Goal: Transaction & Acquisition: Obtain resource

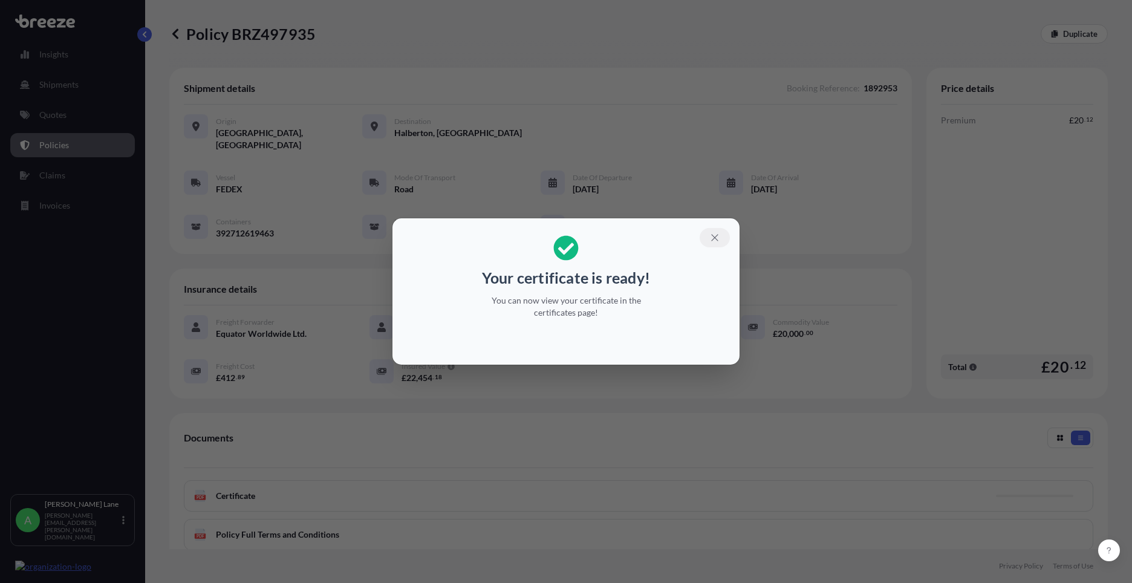
click at [715, 235] on icon "button" at bounding box center [714, 237] width 11 height 11
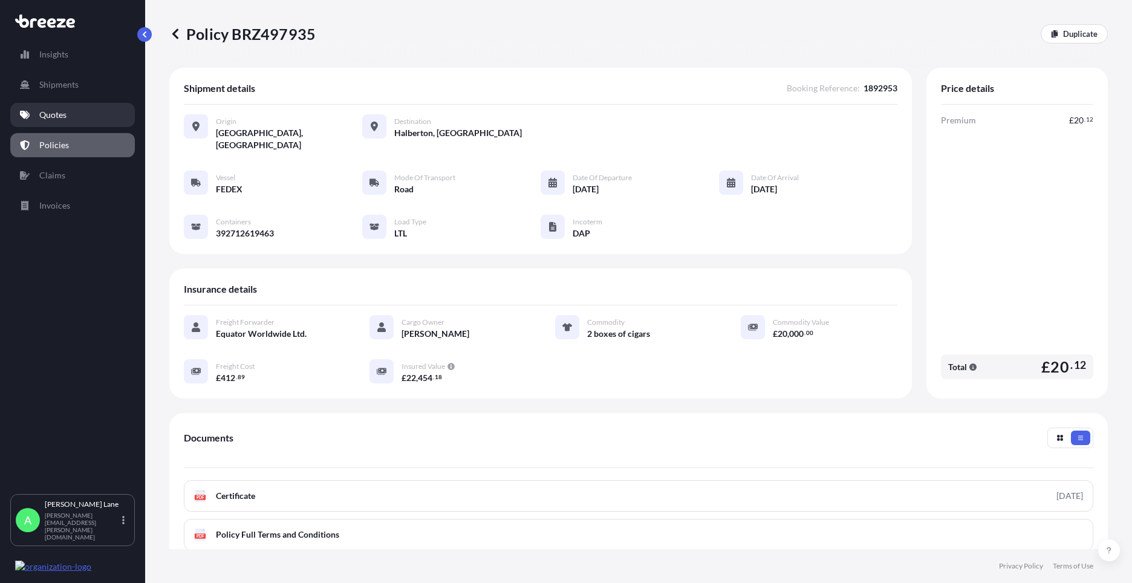
click at [56, 124] on link "Quotes" at bounding box center [72, 115] width 125 height 24
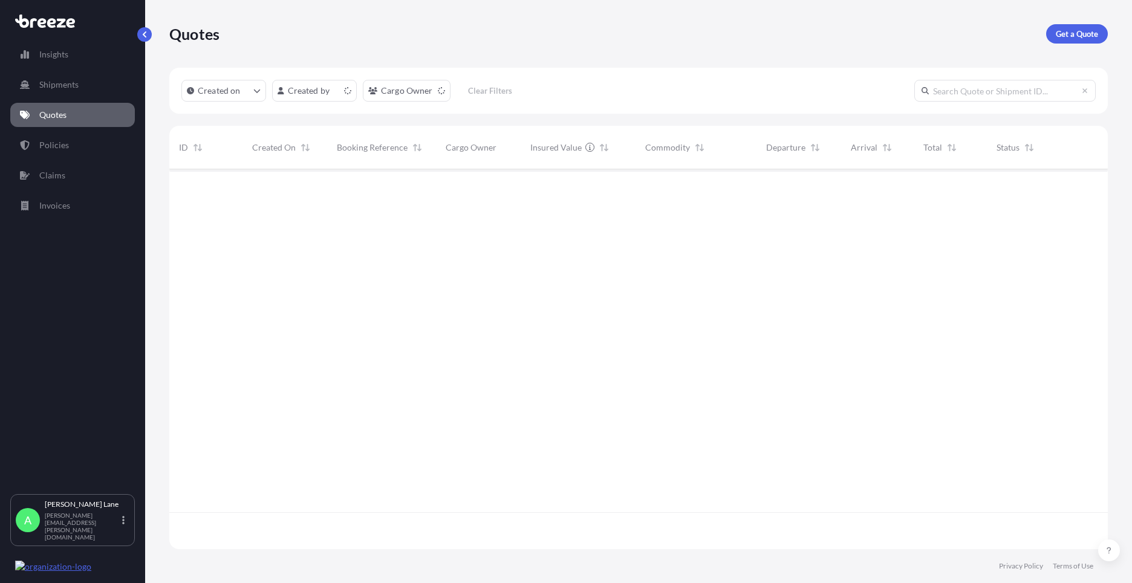
scroll to position [377, 929]
click at [1071, 29] on p "Get a Quote" at bounding box center [1077, 34] width 42 height 12
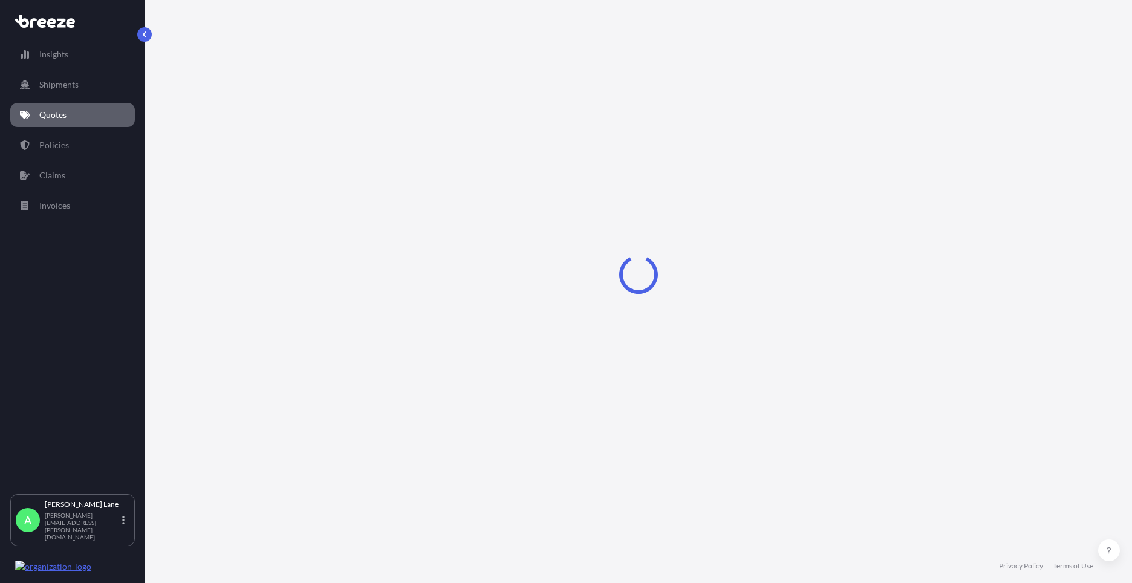
select select "Road"
select select "1"
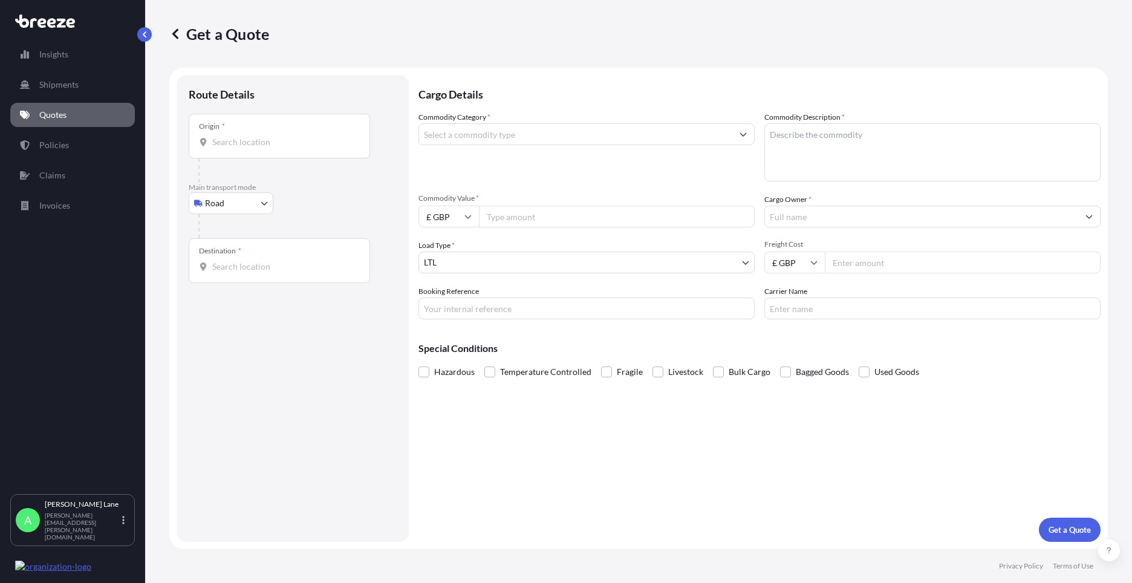
click at [232, 209] on body "Insights Shipments Quotes Policies Claims Invoices A [PERSON_NAME] [PERSON_NAME…" at bounding box center [566, 291] width 1132 height 583
click at [241, 254] on div "Air" at bounding box center [231, 257] width 75 height 22
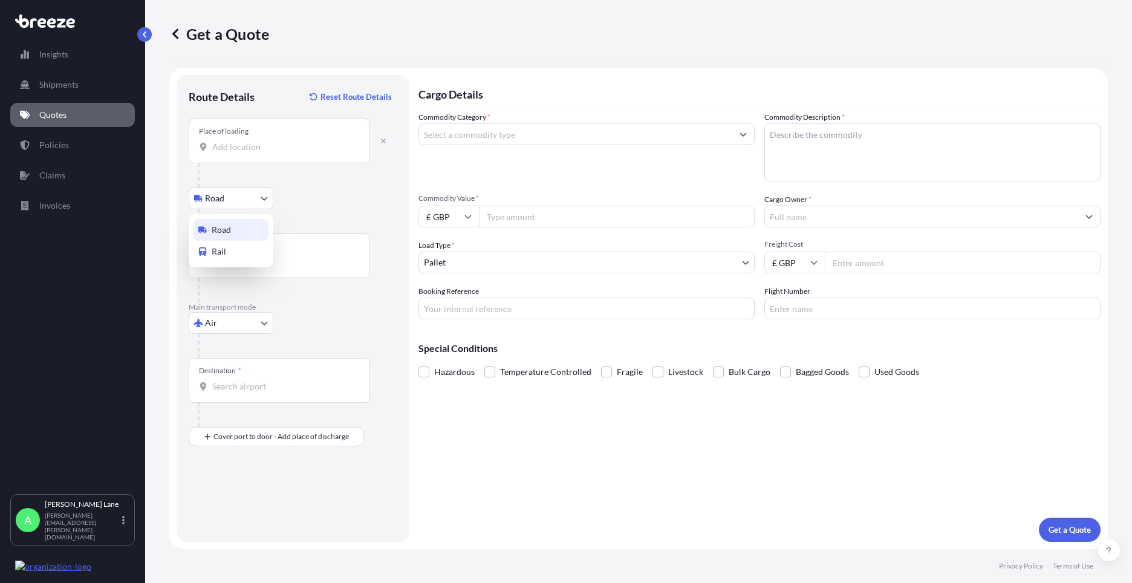
click at [249, 199] on body "Insights Shipments Quotes Policies Claims Invoices A [PERSON_NAME] [PERSON_NAME…" at bounding box center [566, 291] width 1132 height 583
select select "Road"
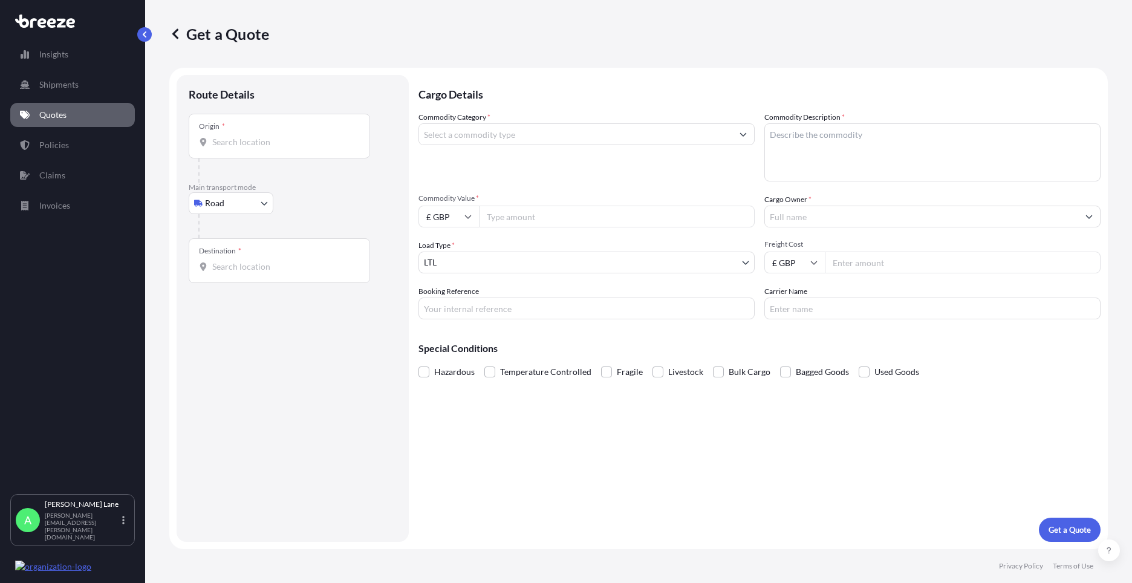
click at [275, 146] on input "Origin *" at bounding box center [283, 142] width 143 height 12
paste input "W1U 1FD"
type input "[GEOGRAPHIC_DATA] W1U 1FD, [GEOGRAPHIC_DATA]"
click at [291, 270] on input "Destination *" at bounding box center [283, 271] width 143 height 12
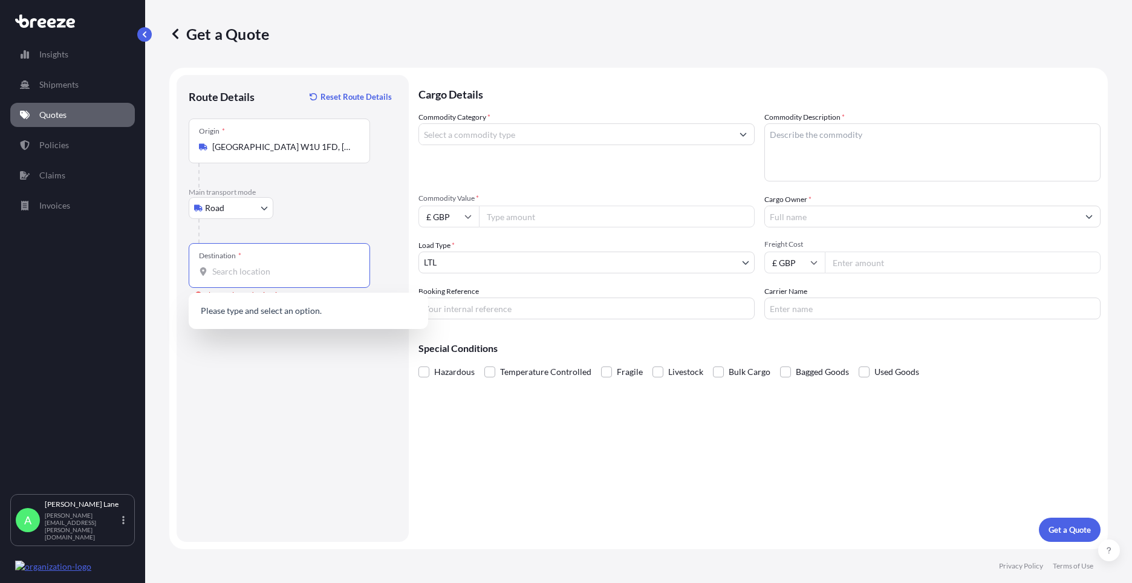
paste input "b3 3ag"
click at [294, 308] on span "[STREET_ADDRESS]" at bounding box center [324, 314] width 189 height 24
type input "[STREET_ADDRESS]"
click at [481, 143] on input "Commodity Category *" at bounding box center [575, 134] width 313 height 22
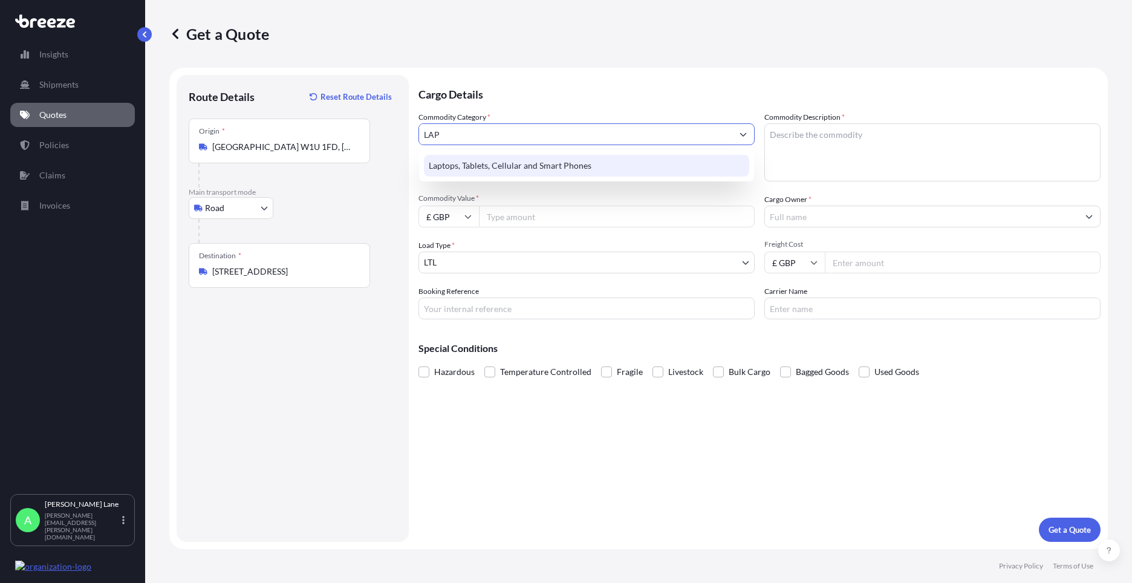
click at [485, 163] on div "Laptops, Tablets, Cellular and Smart Phones" at bounding box center [586, 166] width 325 height 22
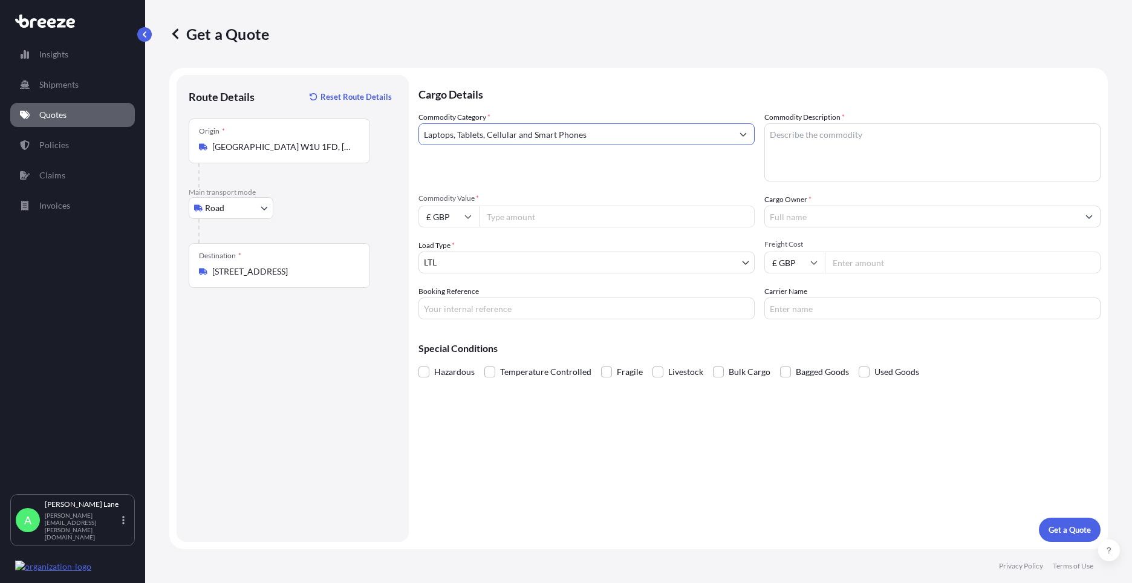
type input "Laptops, Tablets, Cellular and Smart Phones"
click at [506, 215] on input "Commodity Value *" at bounding box center [617, 217] width 276 height 22
type input "29.80"
click at [502, 313] on input "Booking Reference" at bounding box center [586, 309] width 336 height 22
paste input "1892974"
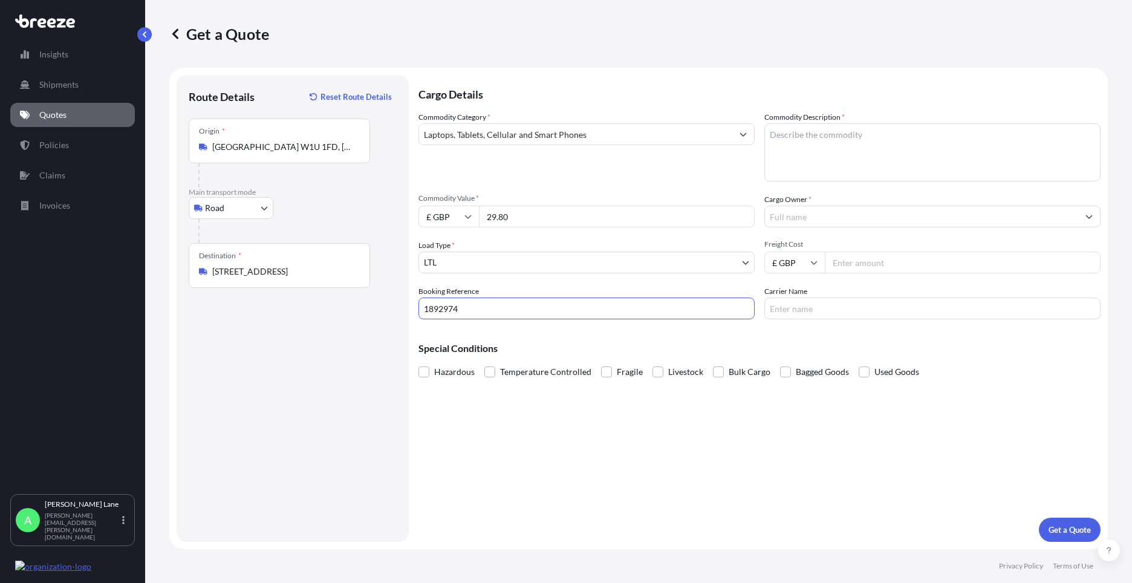
type input "1892974"
click at [881, 173] on textarea "Commodity Description *" at bounding box center [932, 152] width 336 height 58
type textarea "LENOVO LAPTOP"
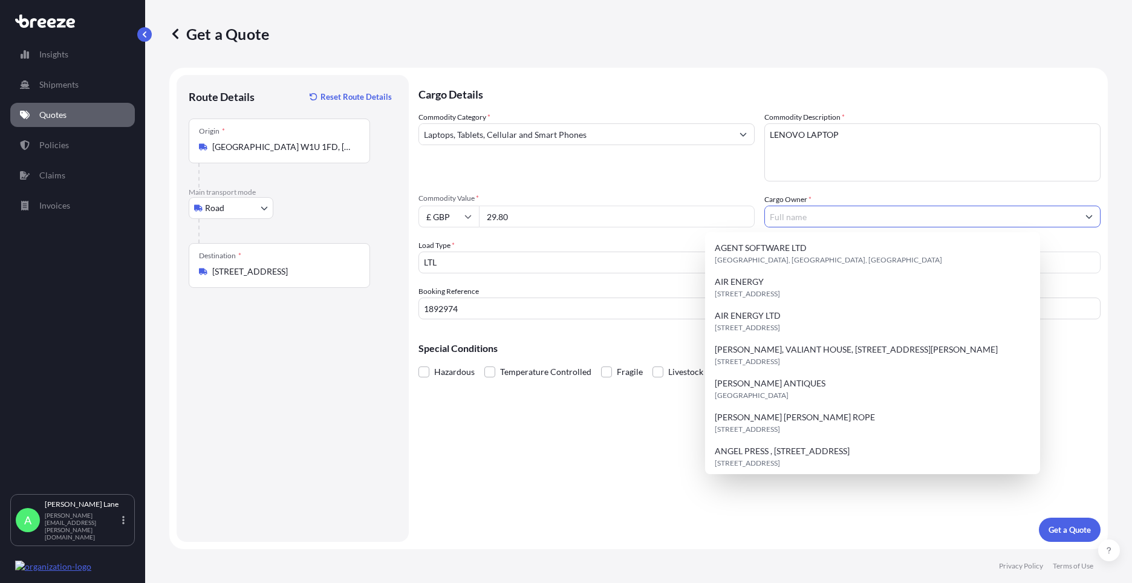
click at [824, 220] on input "Cargo Owner *" at bounding box center [921, 217] width 313 height 22
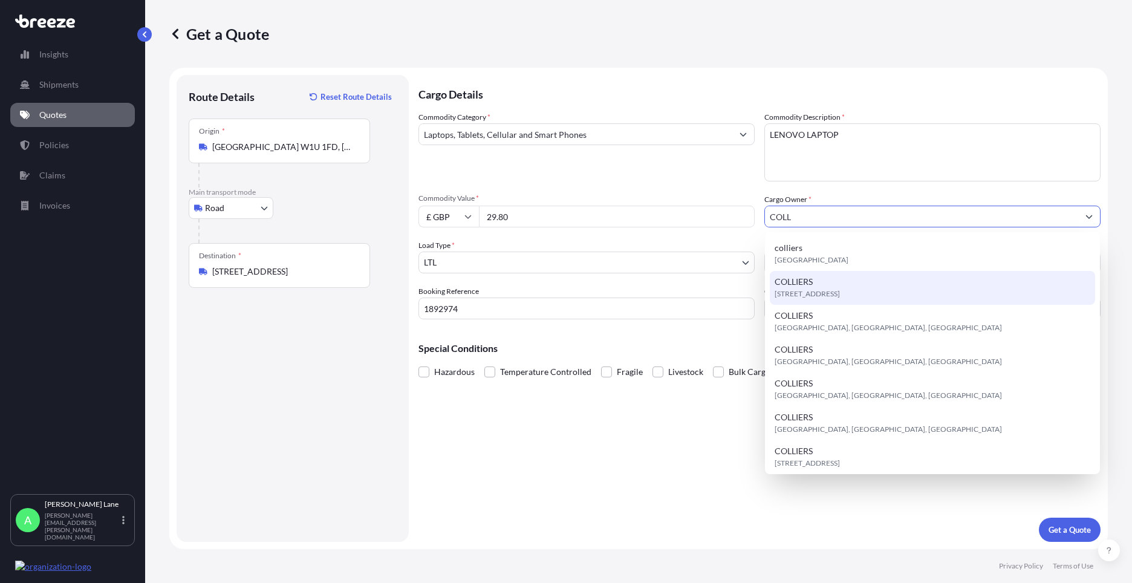
click at [828, 287] on div "[STREET_ADDRESS]" at bounding box center [932, 288] width 325 height 34
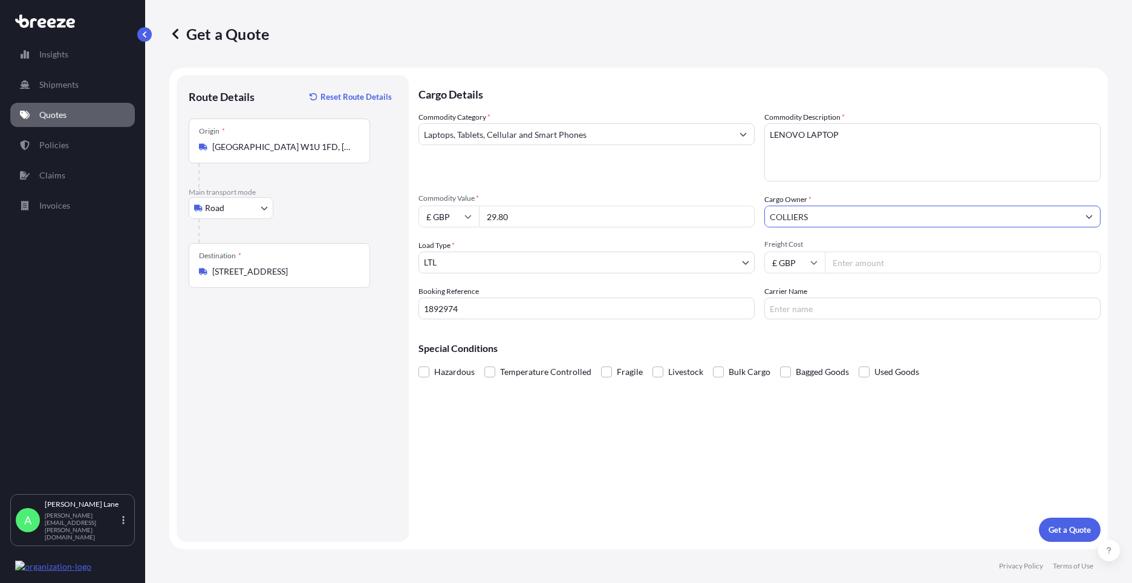
type input "COLLIERS"
click at [861, 266] on input "Freight Cost" at bounding box center [963, 263] width 276 height 22
drag, startPoint x: 514, startPoint y: 217, endPoint x: 453, endPoint y: 208, distance: 61.7
click at [453, 208] on div "£ GBP 29.80" at bounding box center [586, 217] width 336 height 22
type input "1000"
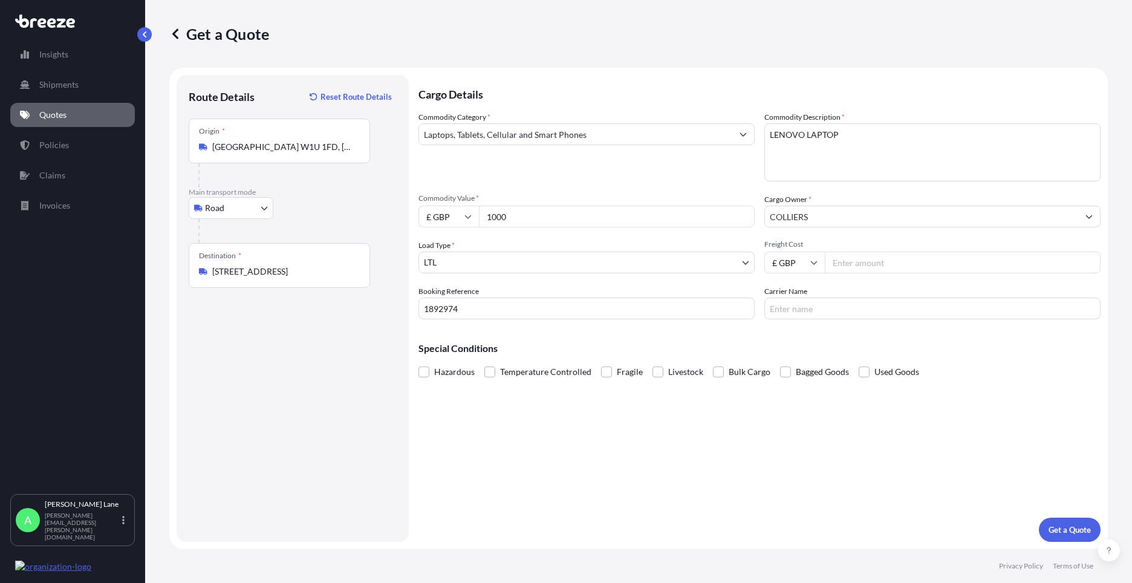
click at [869, 261] on input "Freight Cost" at bounding box center [963, 263] width 276 height 22
type input "29.80"
click at [832, 305] on input "Carrier Name" at bounding box center [932, 309] width 336 height 22
type input "FEDEX"
click at [706, 400] on div "Cargo Details Commodity Category * Laptops, Tablets, Cellular and Smart Phones …" at bounding box center [759, 308] width 682 height 467
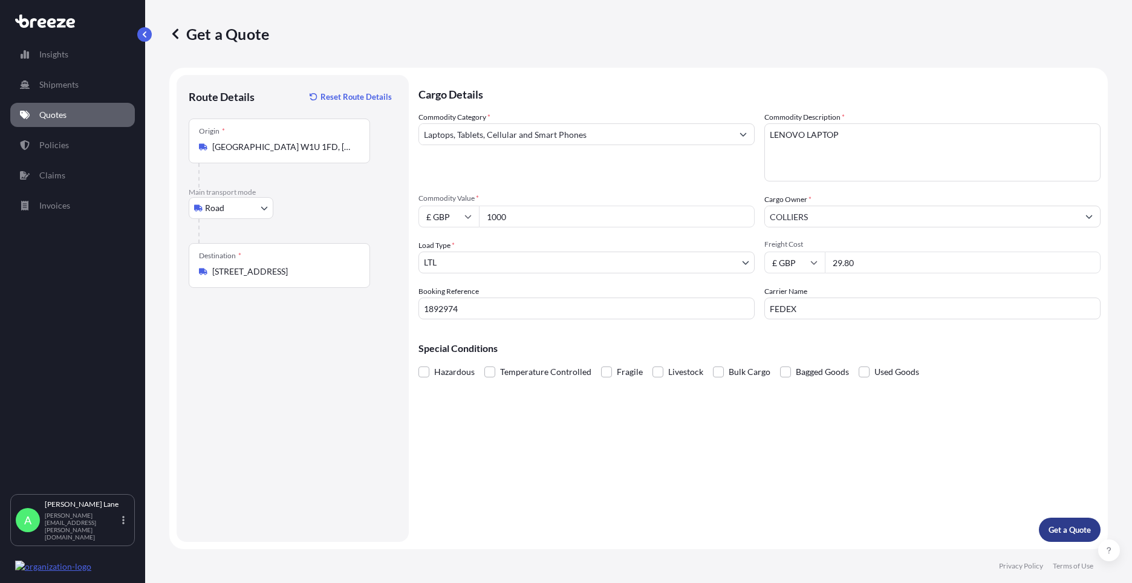
click at [1078, 533] on p "Get a Quote" at bounding box center [1070, 530] width 42 height 12
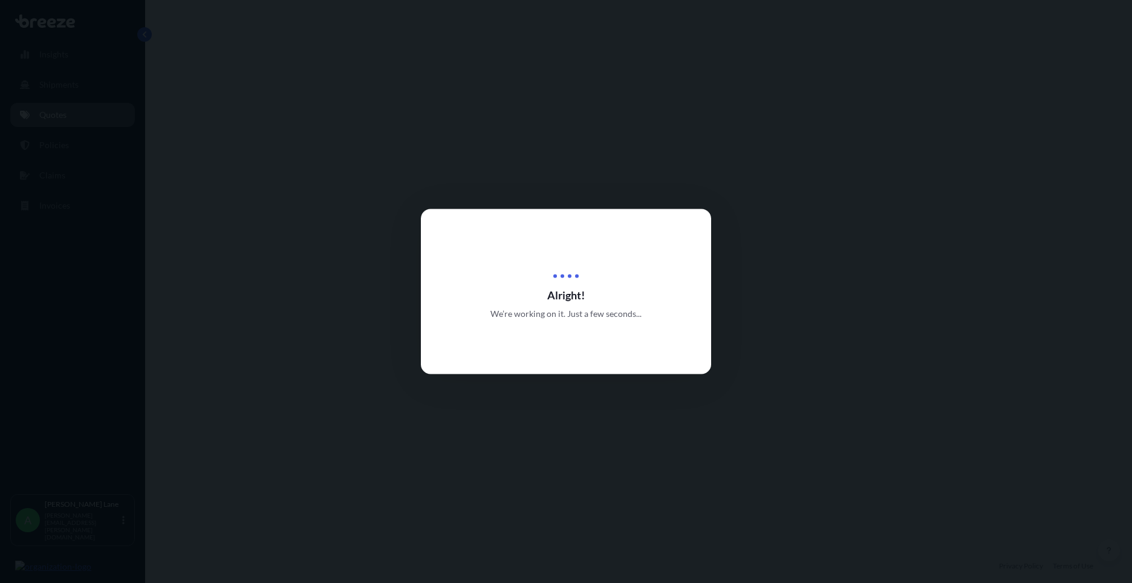
select select "Road"
select select "1"
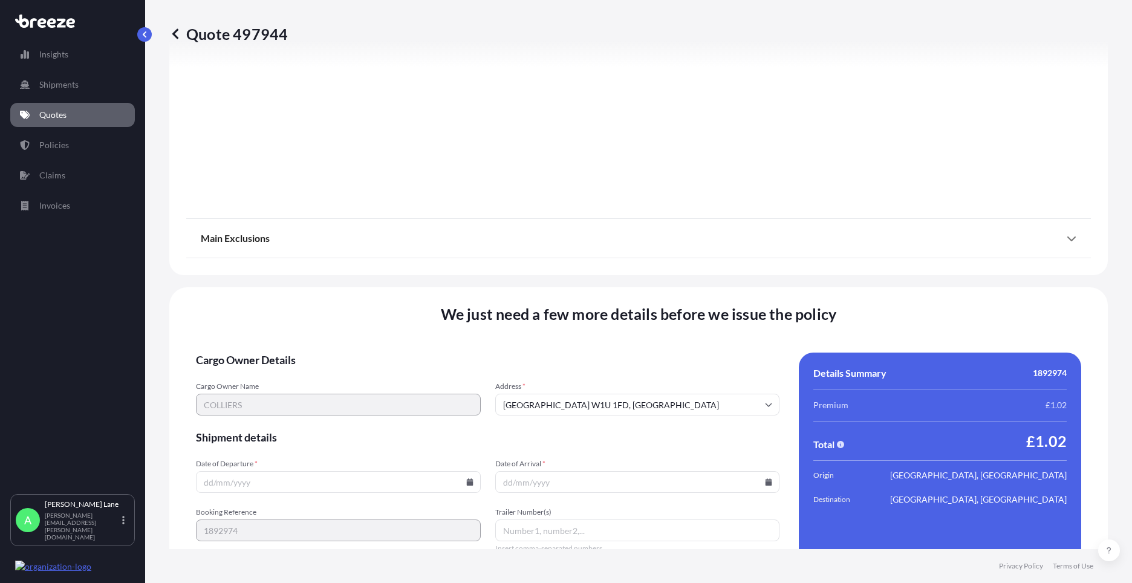
scroll to position [1336, 0]
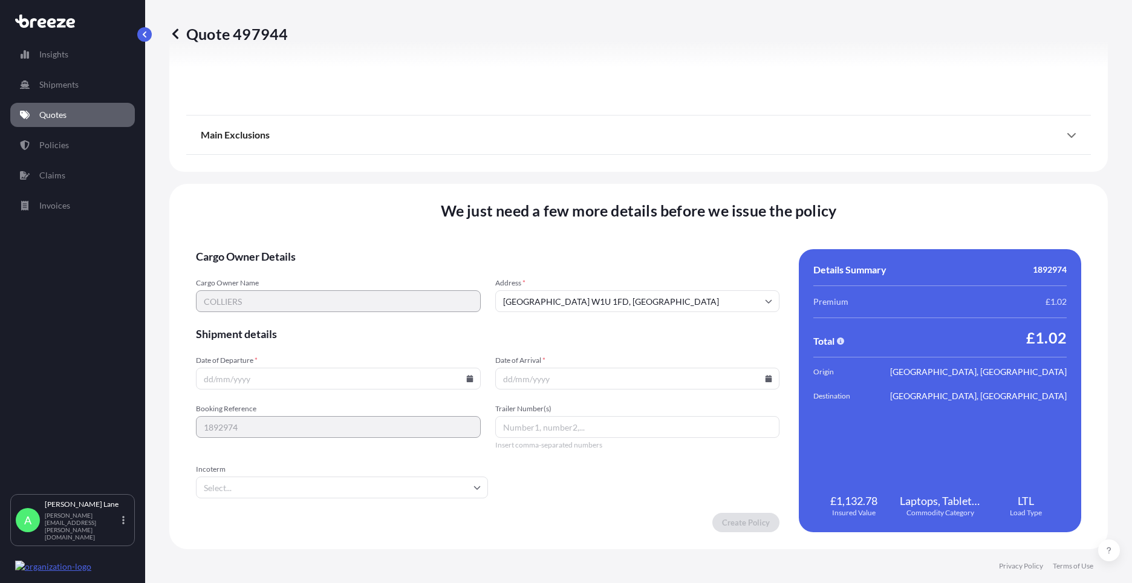
click at [469, 377] on icon at bounding box center [469, 378] width 7 height 7
click at [241, 223] on div "1 2 3 4 5 6 7" at bounding box center [337, 225] width 194 height 22
click at [258, 223] on button "1" at bounding box center [252, 224] width 19 height 19
type input "[DATE]"
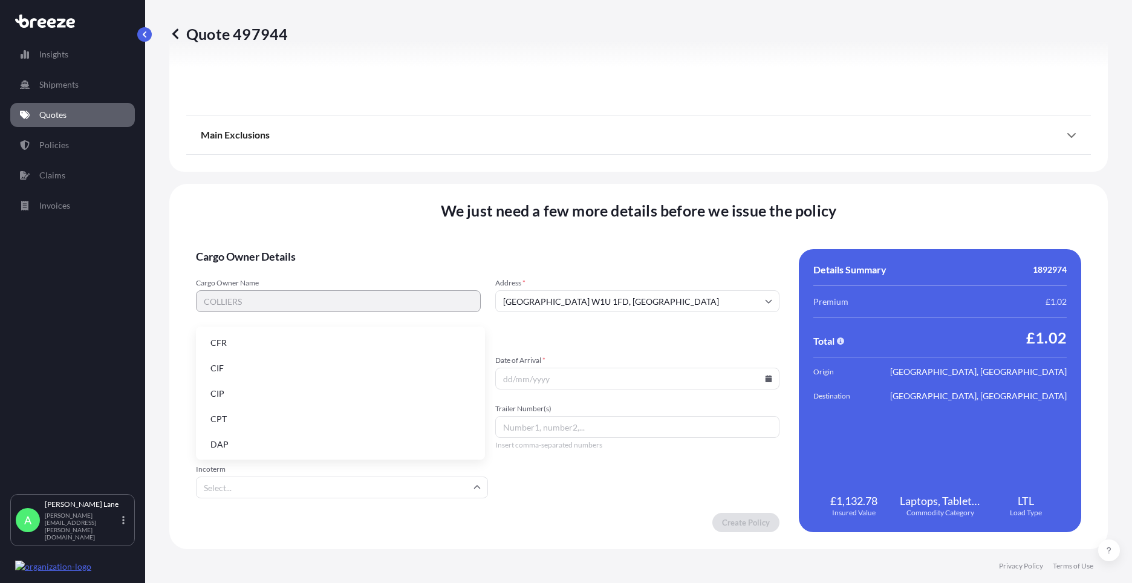
click at [229, 486] on input "Incoterm" at bounding box center [342, 488] width 292 height 22
click at [237, 444] on li "DAP" at bounding box center [340, 444] width 279 height 23
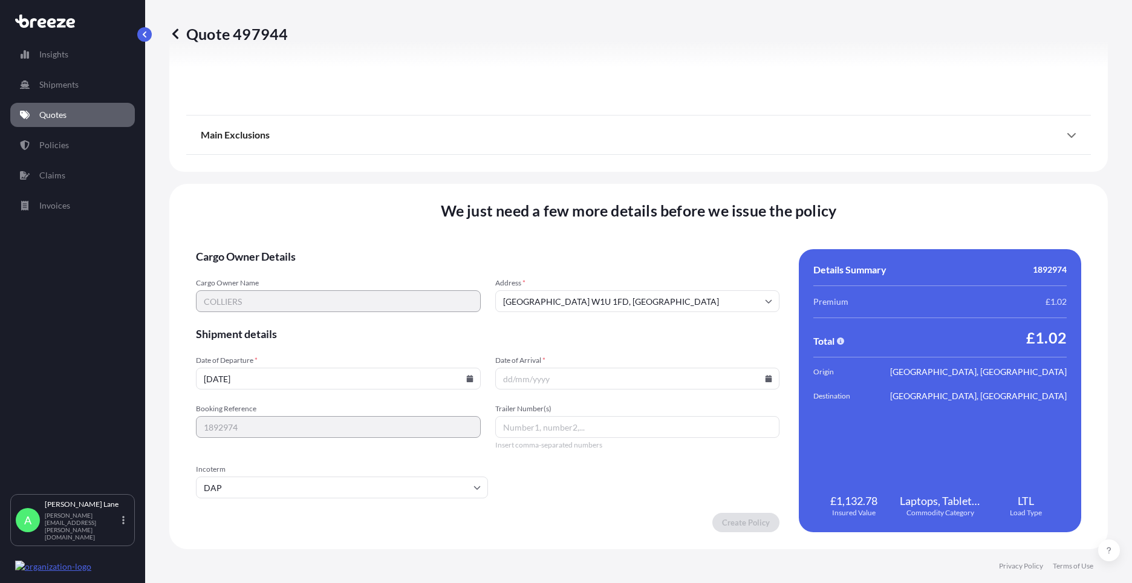
click at [766, 378] on icon at bounding box center [769, 378] width 7 height 7
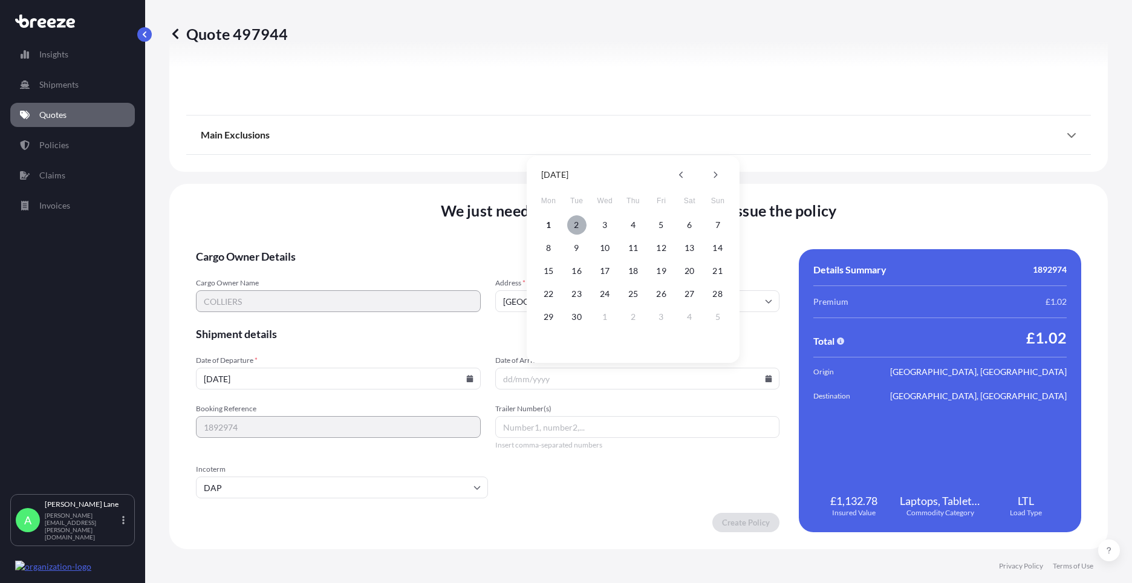
click at [576, 224] on button "2" at bounding box center [576, 224] width 19 height 19
type input "[DATE]"
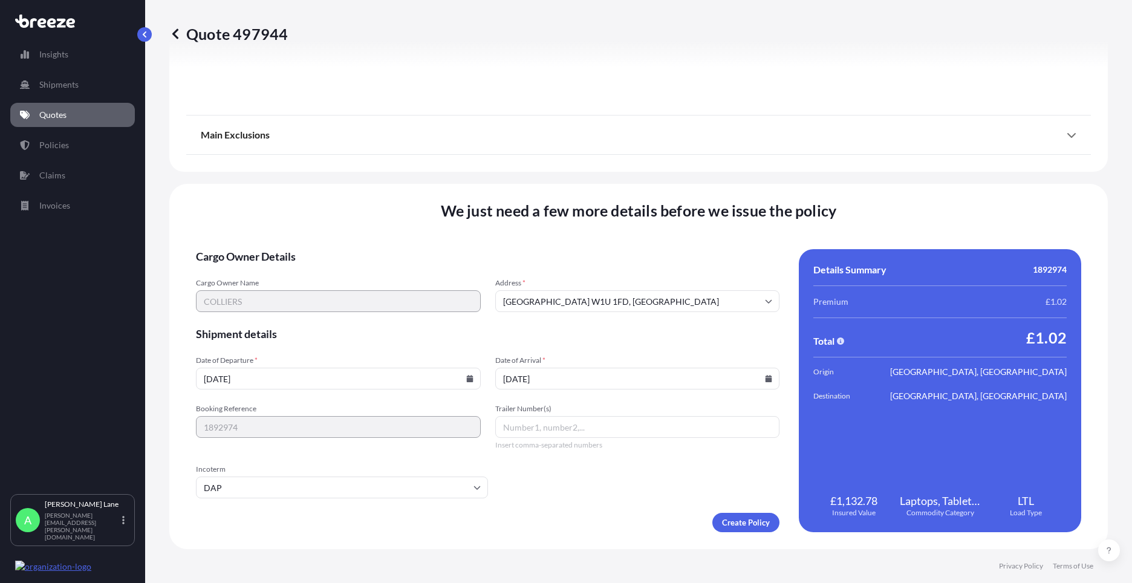
click at [530, 423] on input "Trailer Number(s)" at bounding box center [637, 427] width 285 height 22
paste input "392713870165"
type input "392713870165"
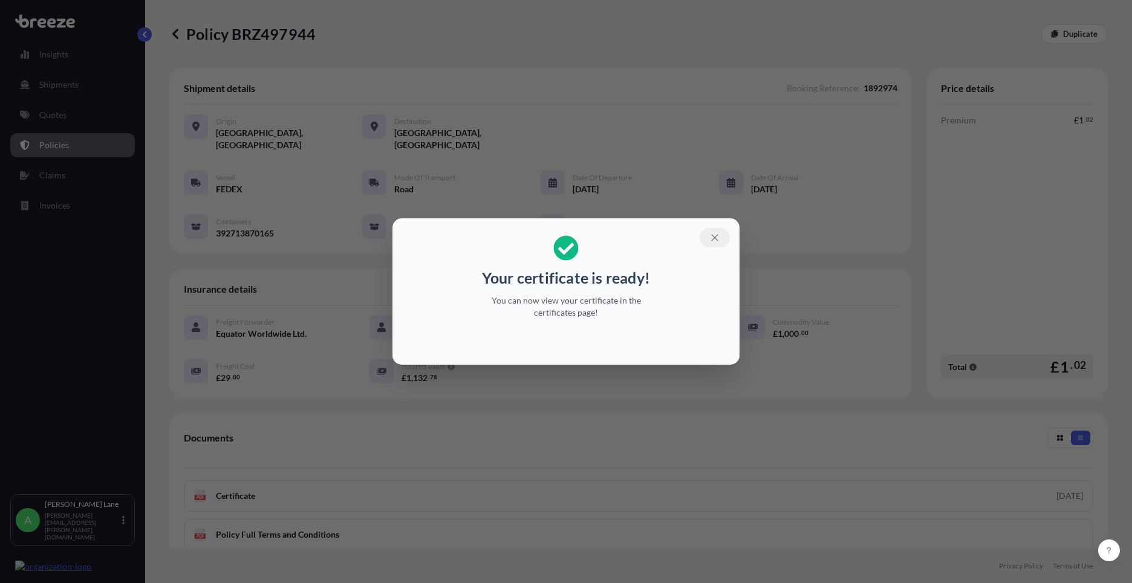
click at [718, 243] on icon "button" at bounding box center [714, 237] width 11 height 11
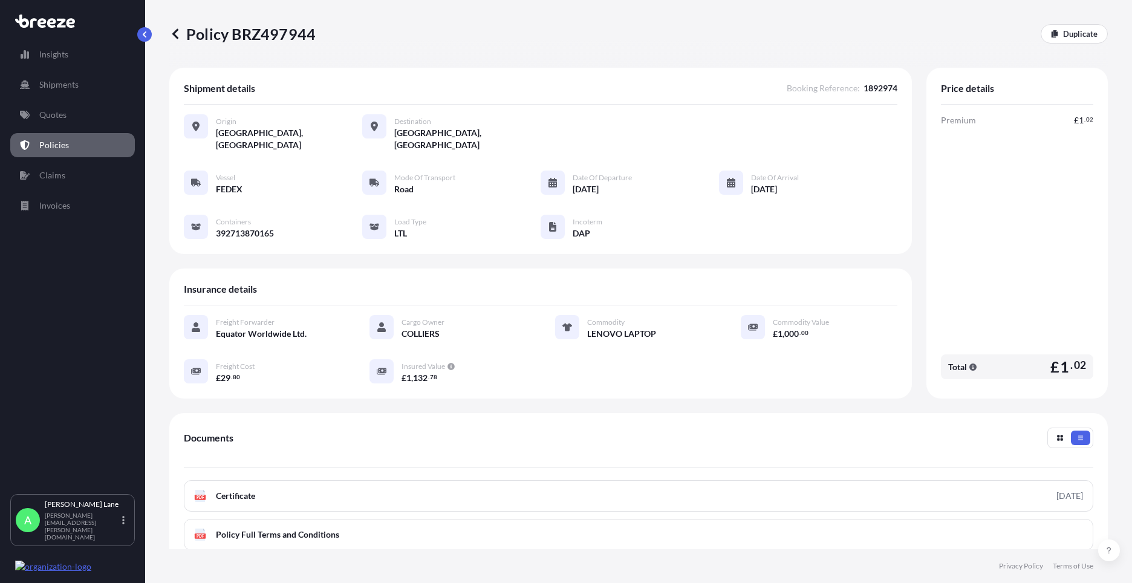
click at [57, 118] on p "Quotes" at bounding box center [52, 115] width 27 height 12
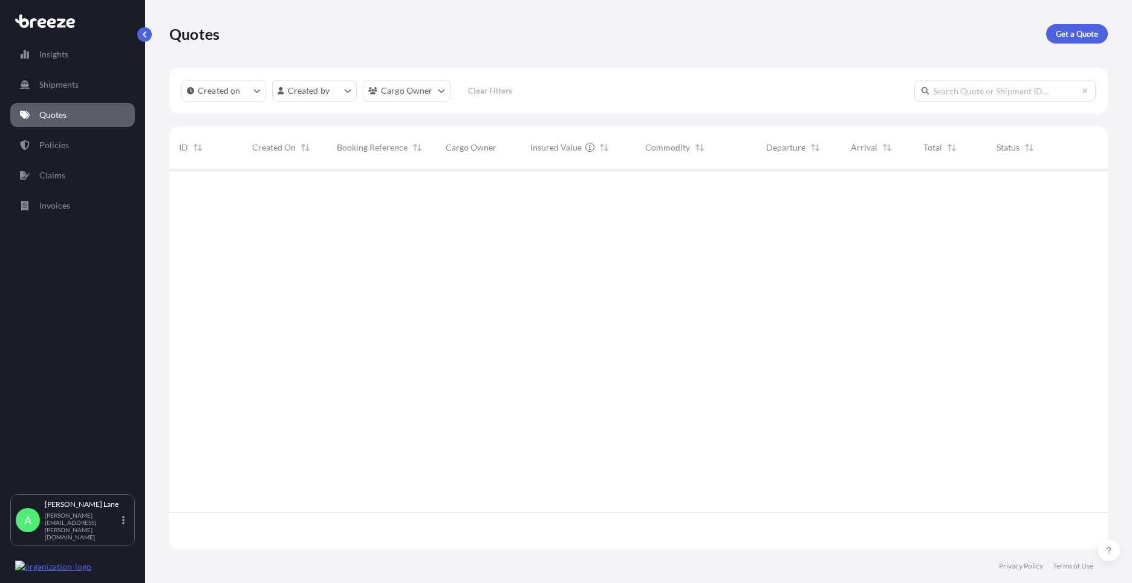
scroll to position [377, 929]
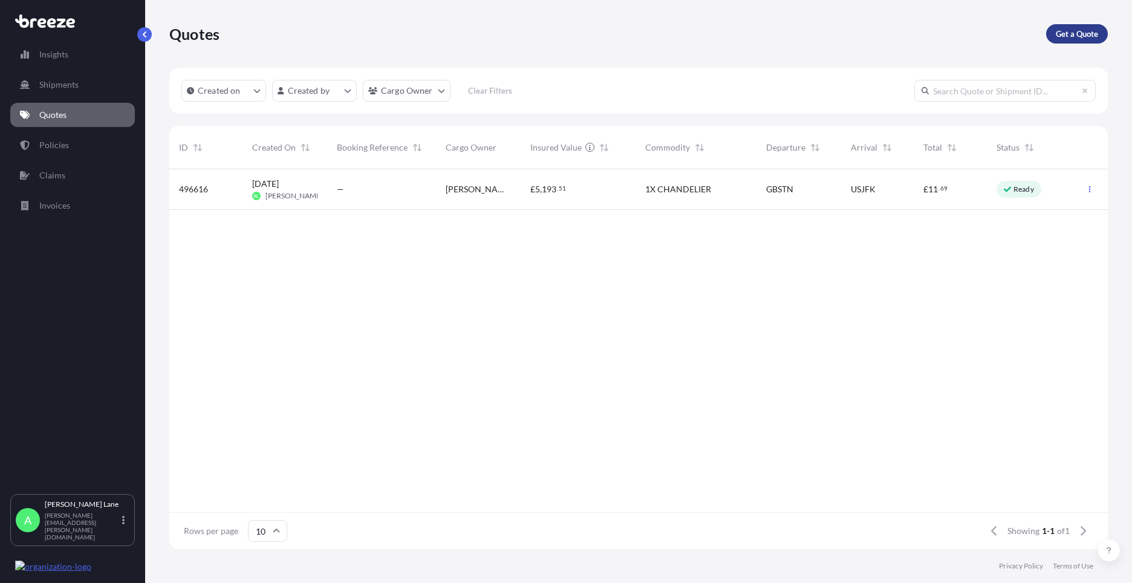
click at [1075, 41] on link "Get a Quote" at bounding box center [1077, 33] width 62 height 19
select select "Road"
select select "1"
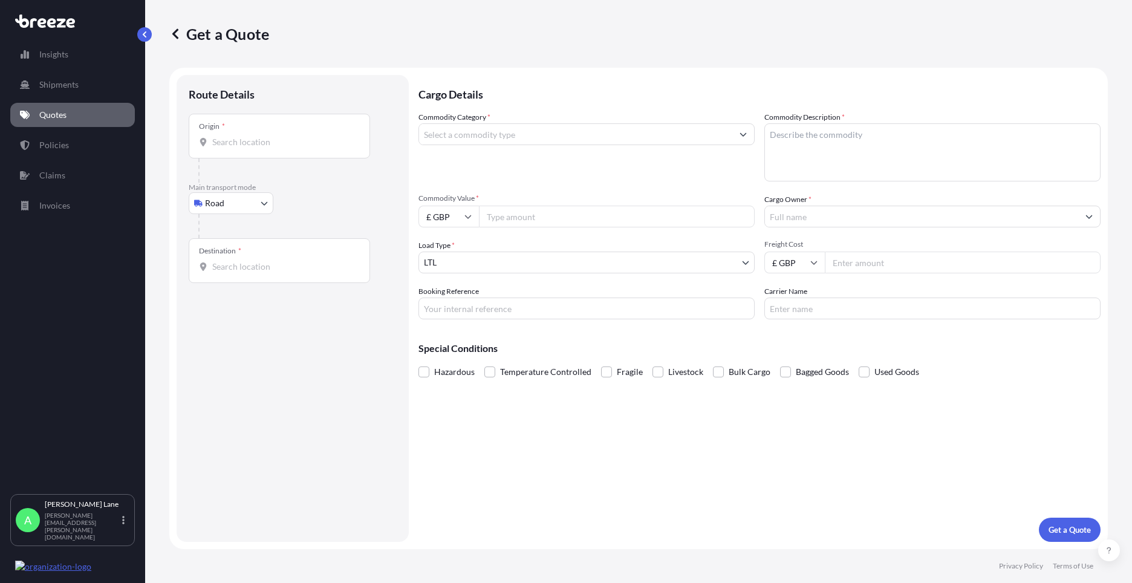
click at [247, 146] on input "Origin *" at bounding box center [283, 142] width 143 height 12
paste input "CM235RG"
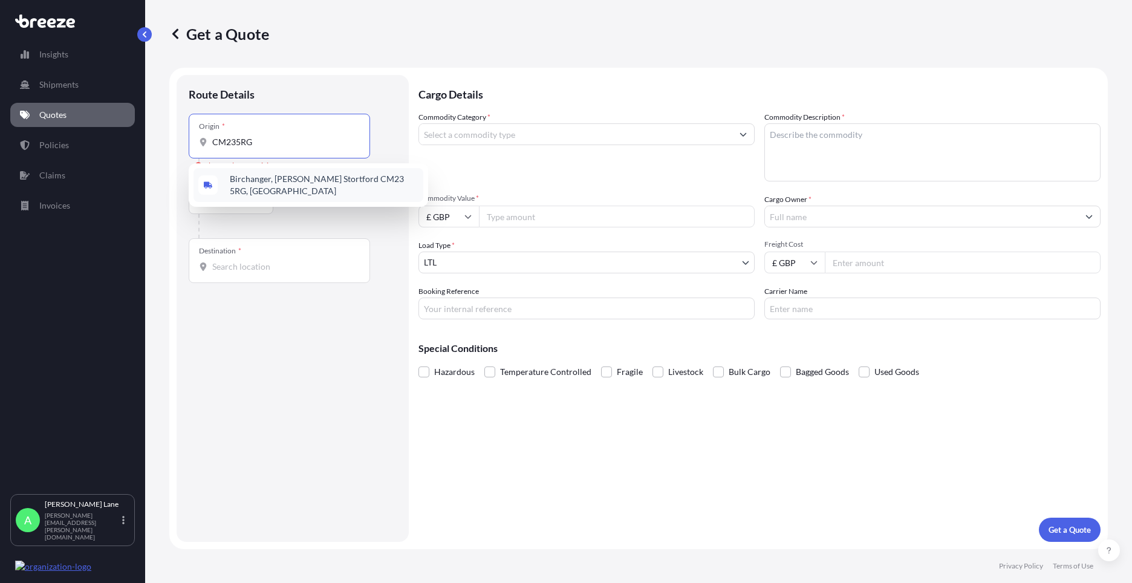
click at [320, 187] on span "Birchanger, [PERSON_NAME] Stortford CM23 5RG, [GEOGRAPHIC_DATA]" at bounding box center [324, 185] width 189 height 24
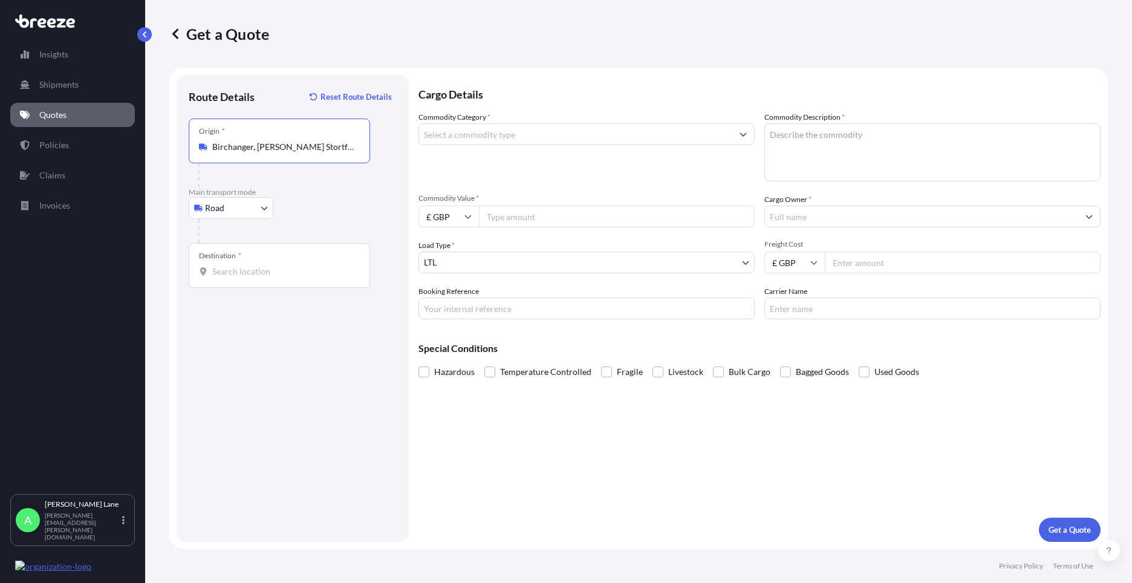
type input "Birchanger, [PERSON_NAME] Stortford CM23 5RG, [GEOGRAPHIC_DATA]"
click at [289, 271] on input "Destination *" at bounding box center [283, 271] width 143 height 12
paste input "[GEOGRAPHIC_DATA]"
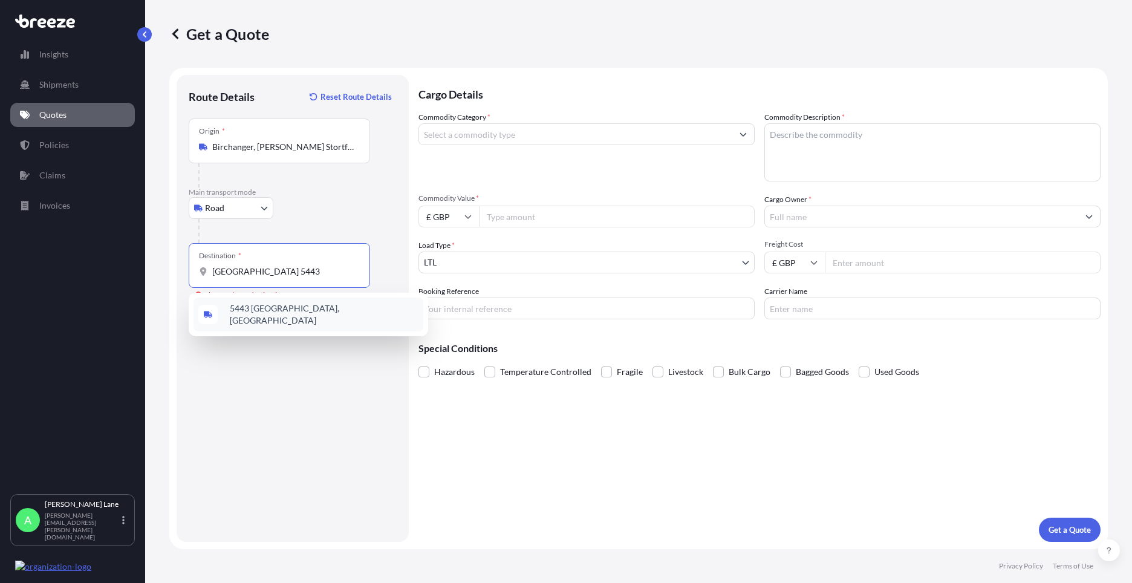
click at [351, 320] on div "5443 [GEOGRAPHIC_DATA], [GEOGRAPHIC_DATA]" at bounding box center [309, 315] width 230 height 34
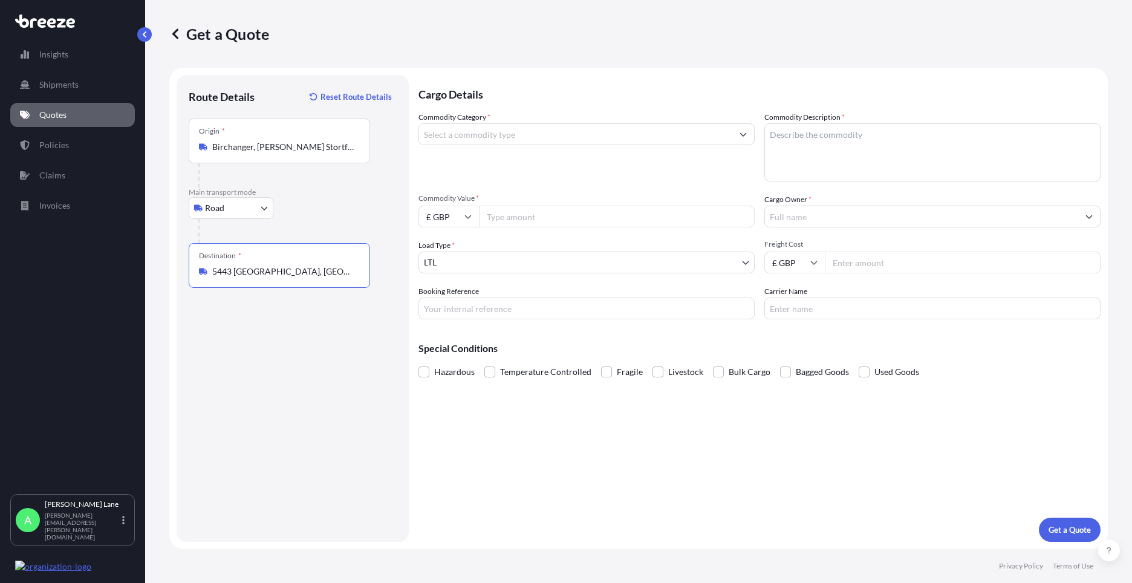
type input "5443 [GEOGRAPHIC_DATA], [GEOGRAPHIC_DATA]"
click at [500, 138] on input "Commodity Category *" at bounding box center [575, 134] width 313 height 22
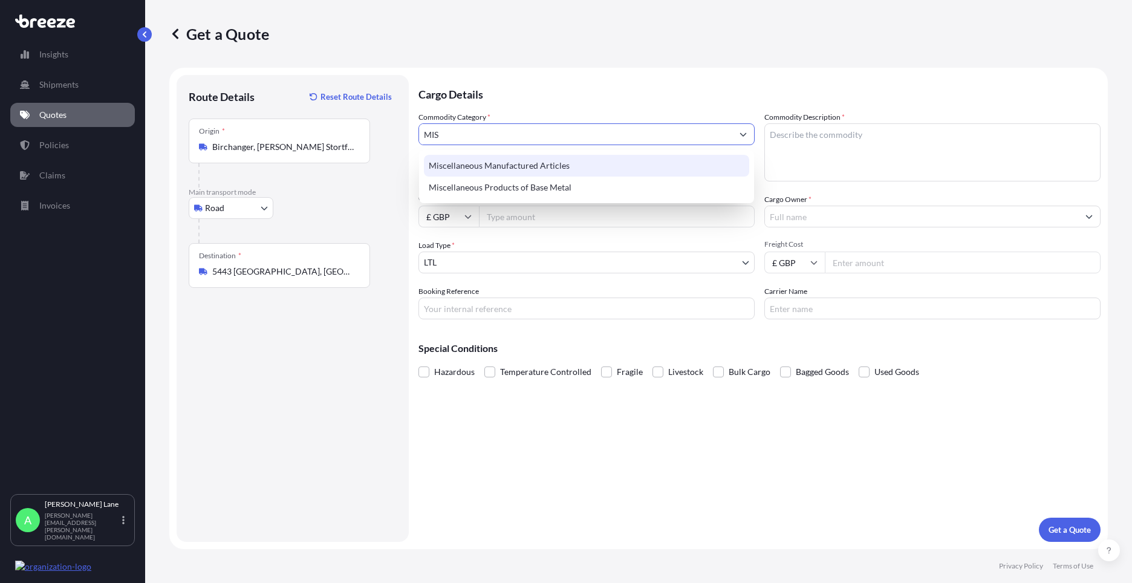
click at [510, 163] on div "Miscellaneous Manufactured Articles" at bounding box center [586, 166] width 325 height 22
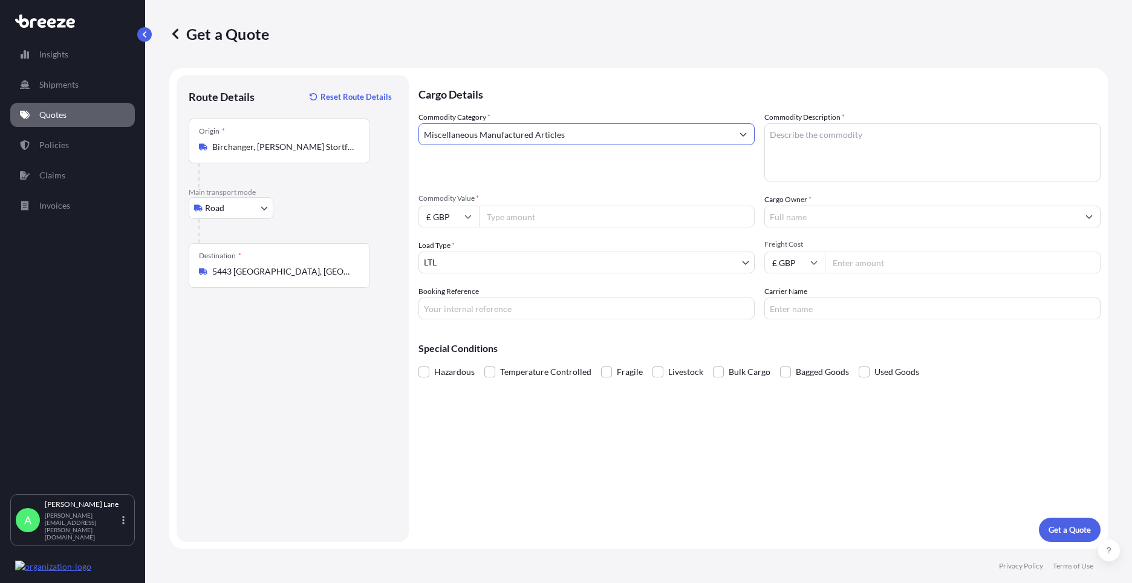
type input "Miscellaneous Manufactured Articles"
click at [527, 201] on span "Commodity Value *" at bounding box center [586, 199] width 336 height 10
click at [527, 206] on input "Commodity Value *" at bounding box center [617, 217] width 276 height 22
click at [524, 216] on input "Commodity Value *" at bounding box center [617, 217] width 276 height 22
type input "3500"
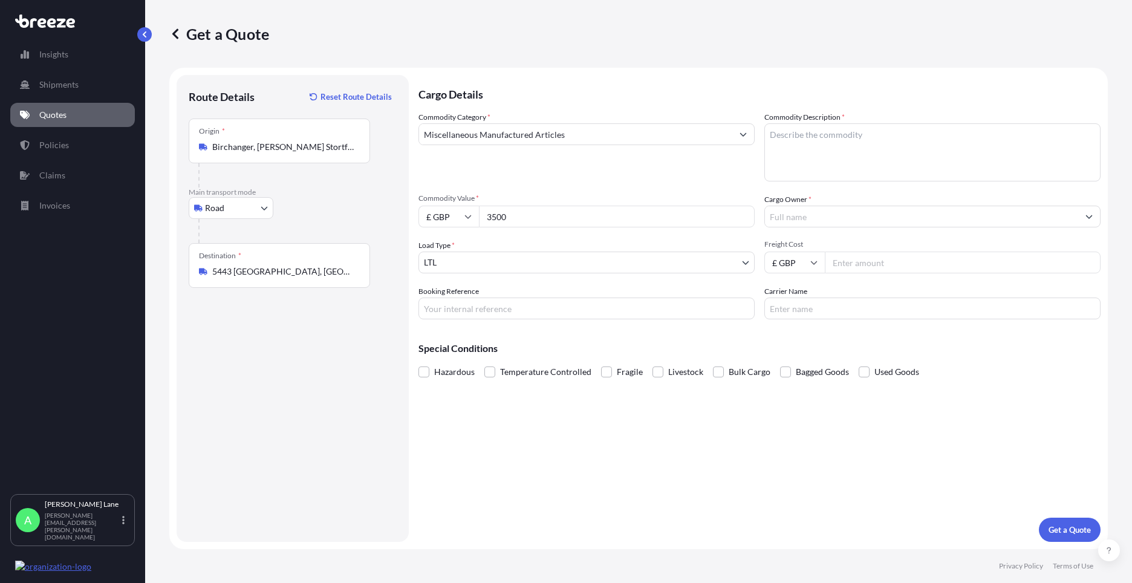
drag, startPoint x: 494, startPoint y: 305, endPoint x: 492, endPoint y: 317, distance: 11.6
click at [494, 305] on input "Booking Reference" at bounding box center [586, 309] width 336 height 22
paste input "1892957"
type input "1892957"
click at [850, 158] on textarea "Commodity Description *" at bounding box center [932, 152] width 336 height 58
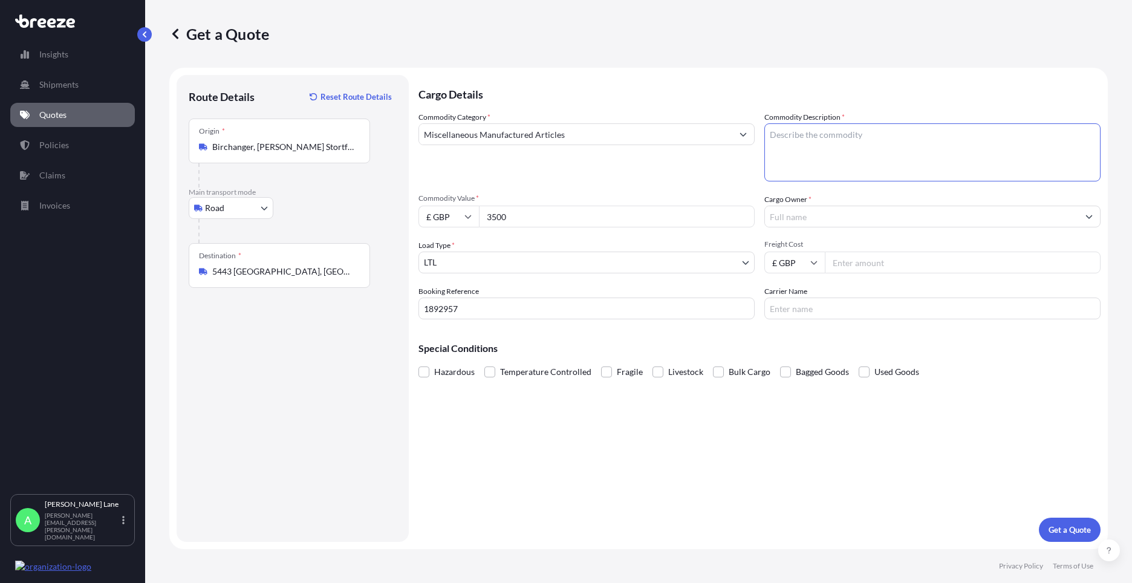
paste textarea "TURNTABLE MUSIC CARTRIDGES"
type textarea "TURNTABLE MUSIC CARTRIDGES"
click at [824, 218] on input "Cargo Owner *" at bounding box center [921, 217] width 313 height 22
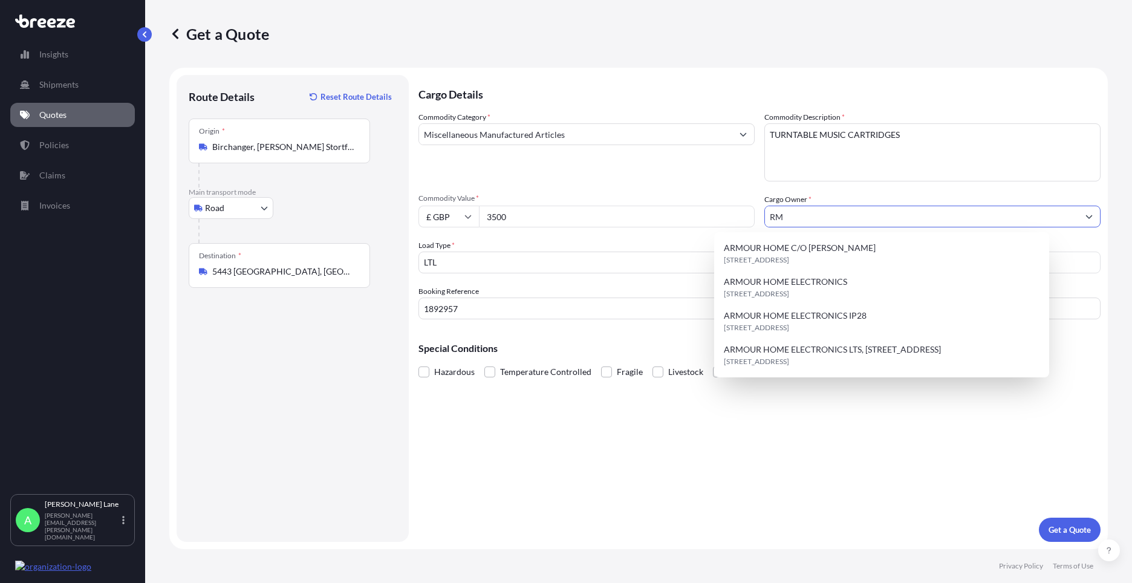
type input "R"
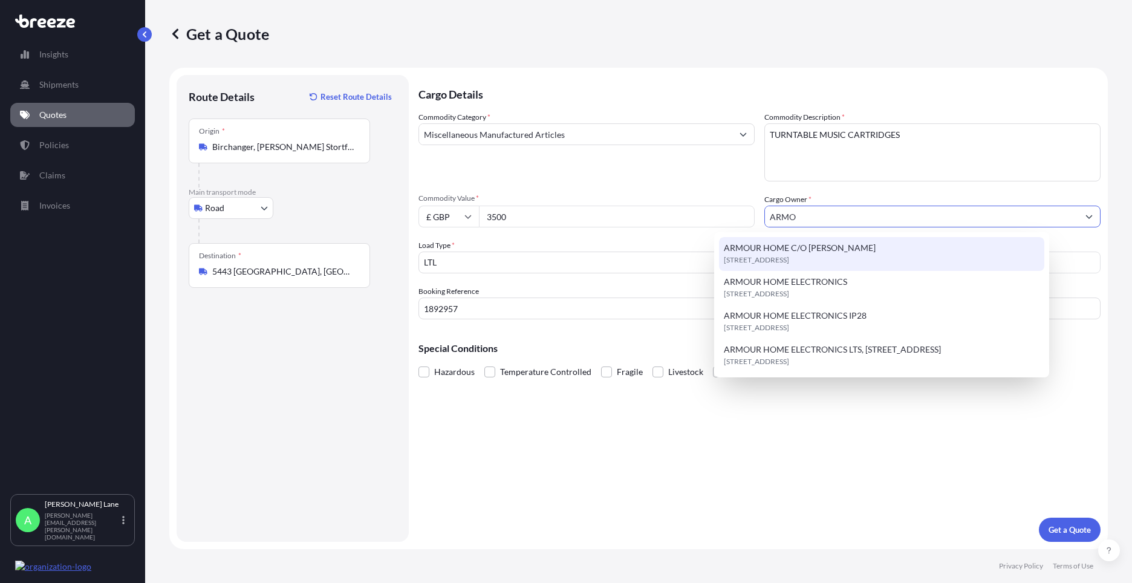
click at [822, 267] on div "ARMOUR HOME [STREET_ADDRESS][PERSON_NAME]" at bounding box center [881, 254] width 325 height 34
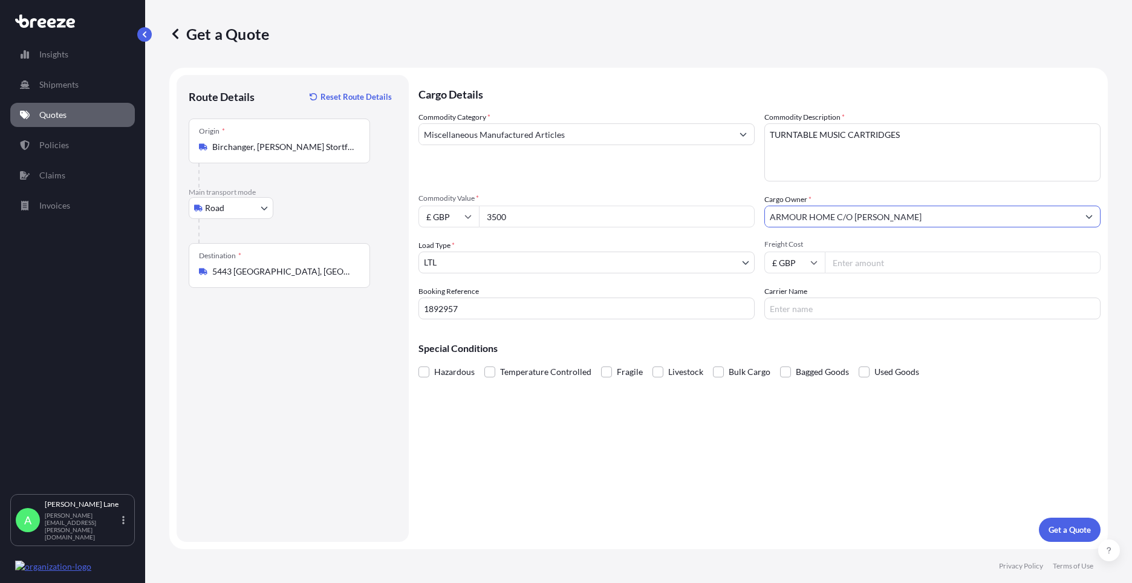
type input "ARMOUR HOME C/O [PERSON_NAME]"
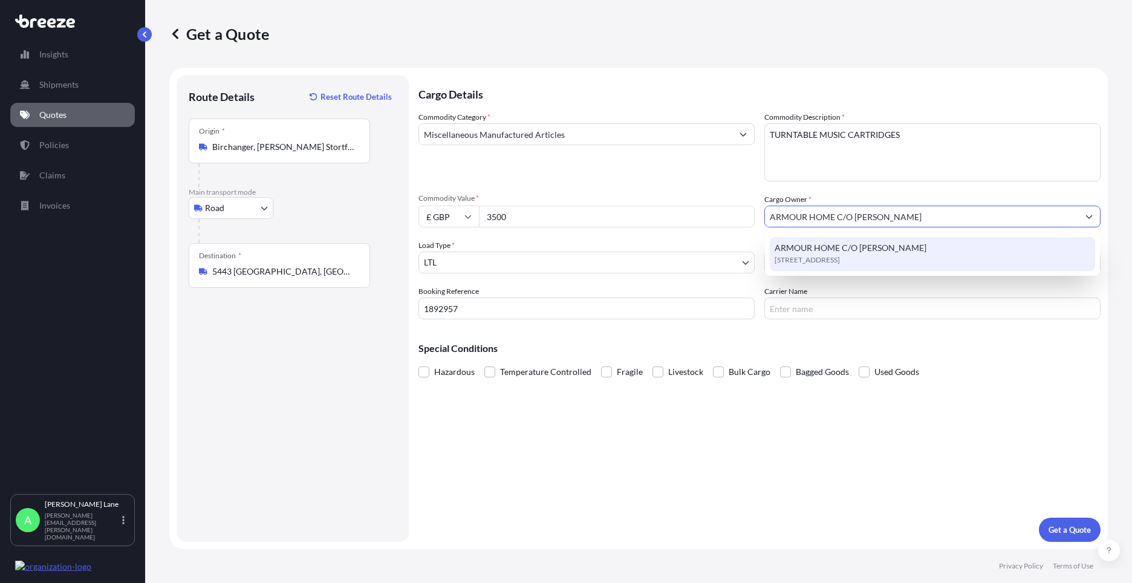
click at [840, 258] on span "[STREET_ADDRESS]" at bounding box center [807, 260] width 65 height 12
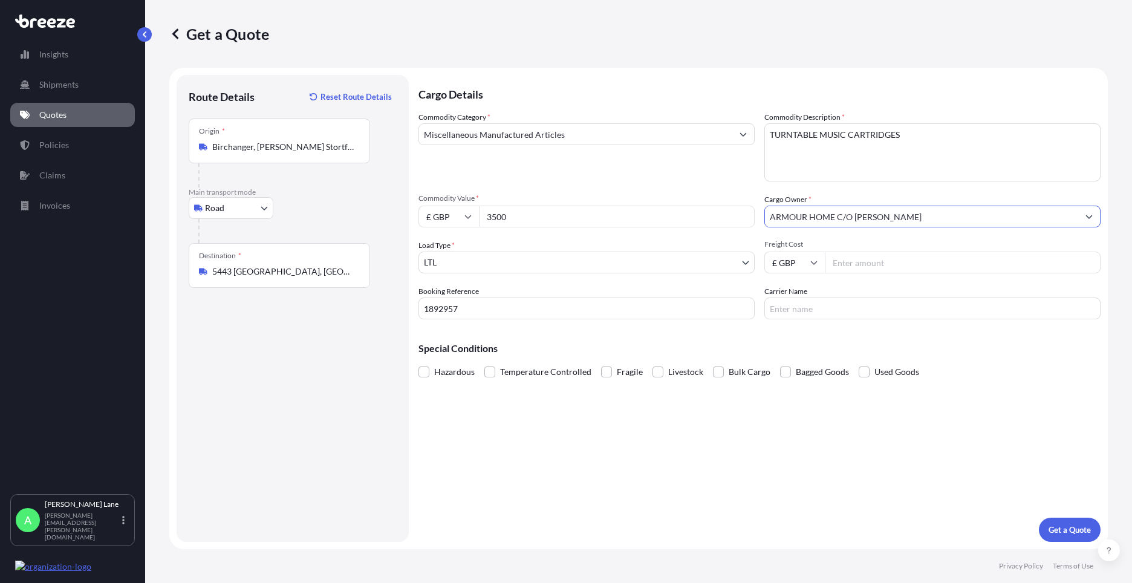
click at [868, 267] on input "Freight Cost" at bounding box center [963, 263] width 276 height 22
type input "63.20"
click at [818, 305] on input "Carrier Name" at bounding box center [932, 309] width 336 height 22
type input "FEDEX"
click at [684, 437] on div "Cargo Details Commodity Category * Miscellaneous Manufactured Articles Commodit…" at bounding box center [759, 308] width 682 height 467
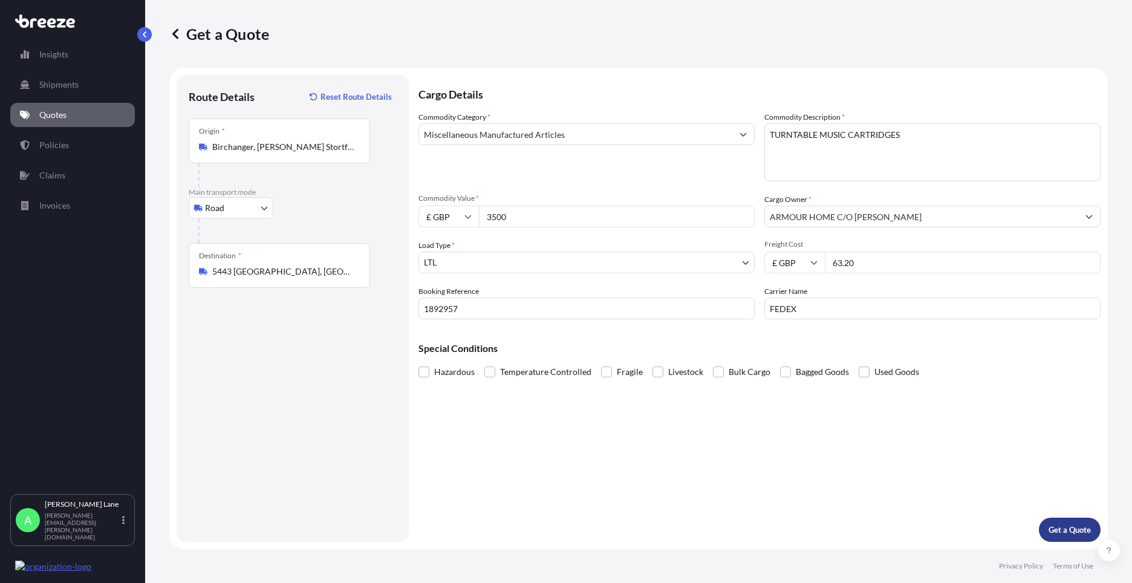
click at [1077, 538] on button "Get a Quote" at bounding box center [1070, 530] width 62 height 24
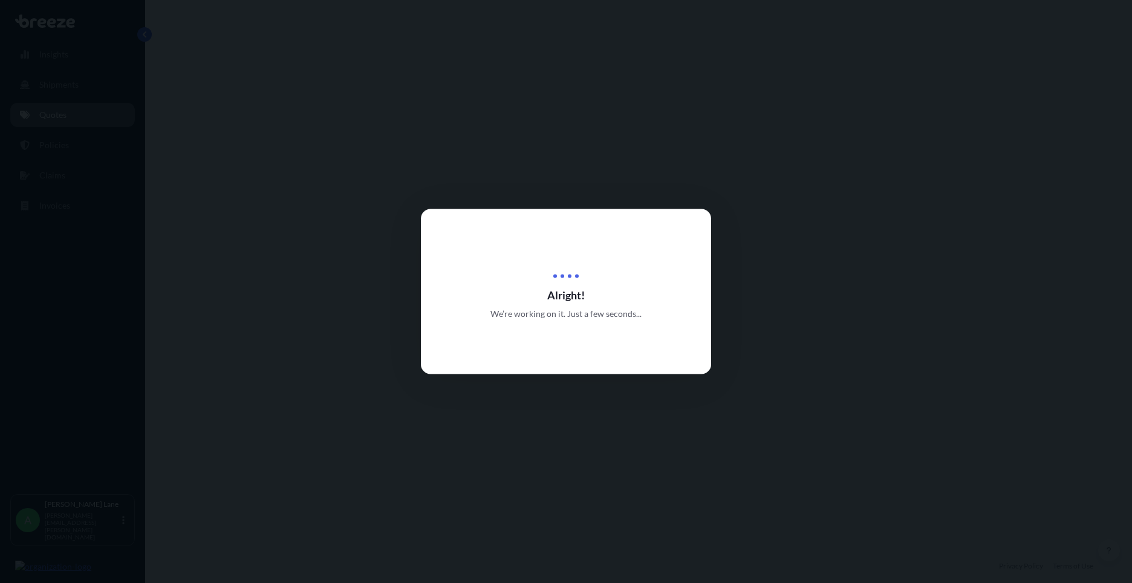
select select "Road"
select select "1"
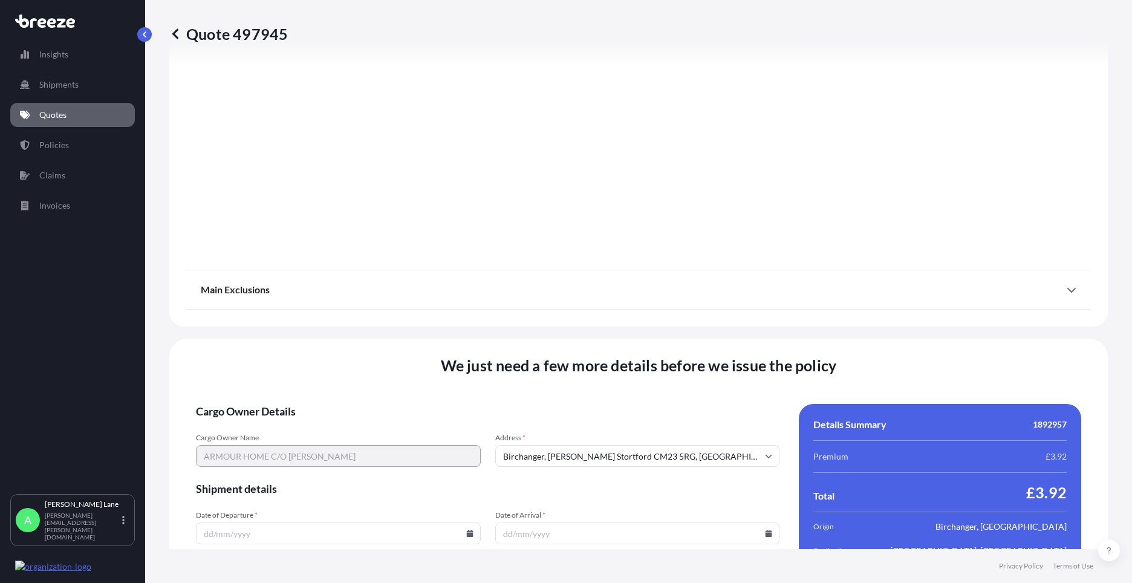
scroll to position [1336, 0]
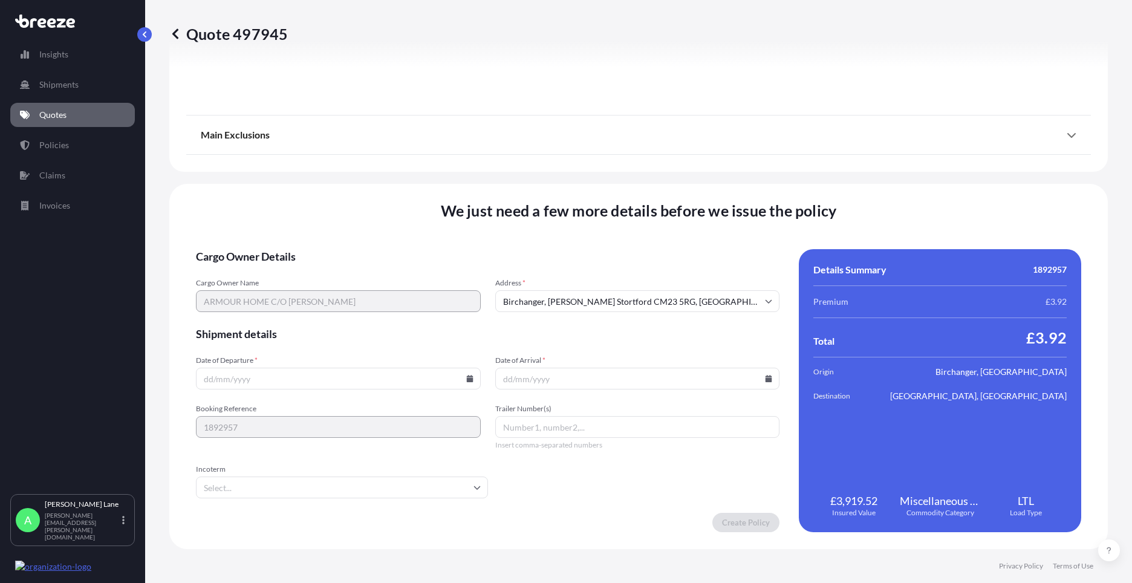
click at [466, 376] on icon at bounding box center [469, 378] width 7 height 7
click at [248, 221] on button "1" at bounding box center [252, 224] width 19 height 19
type input "[DATE]"
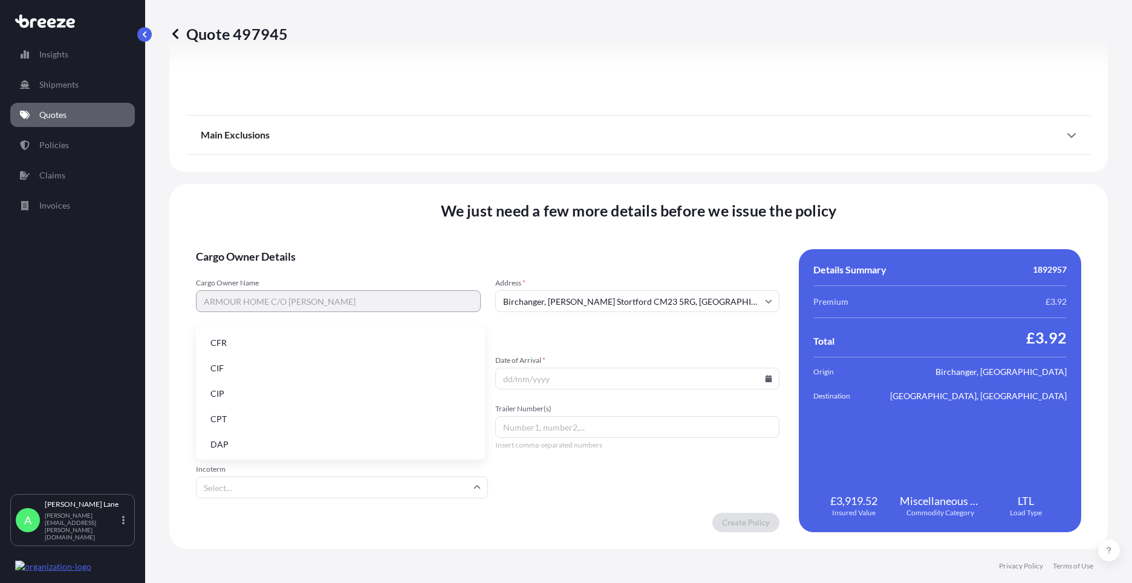
click at [235, 485] on input "Incoterm" at bounding box center [342, 488] width 292 height 22
drag, startPoint x: 241, startPoint y: 444, endPoint x: 533, endPoint y: 456, distance: 292.9
click at [241, 443] on li "DAP" at bounding box center [340, 444] width 279 height 23
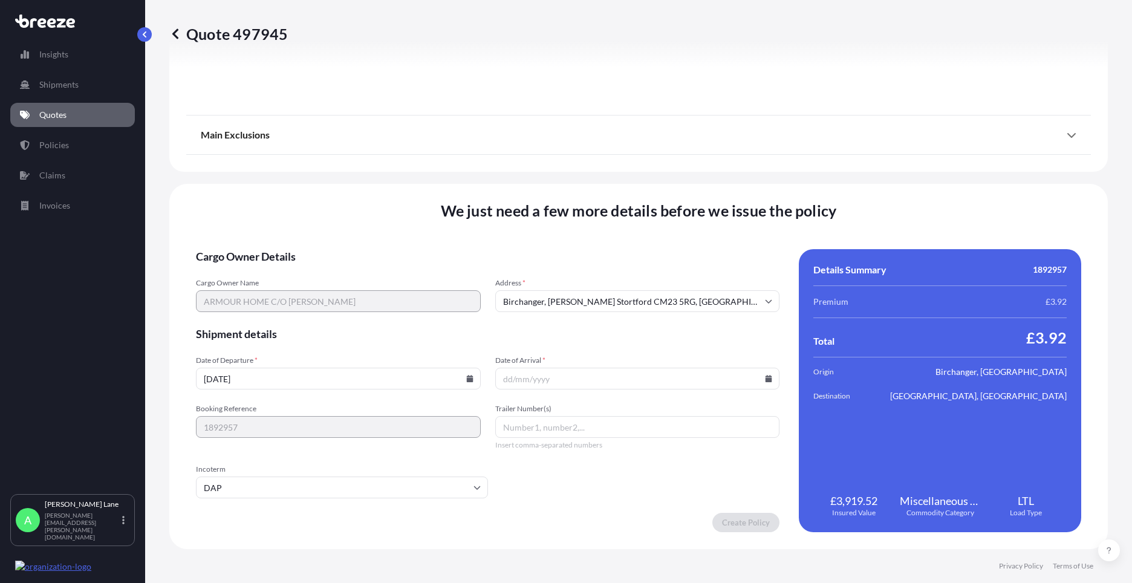
paste input "392713073298"
type input "392713073298"
click at [761, 373] on input "Date of Arrival *" at bounding box center [637, 379] width 285 height 22
click at [766, 379] on icon at bounding box center [769, 378] width 7 height 7
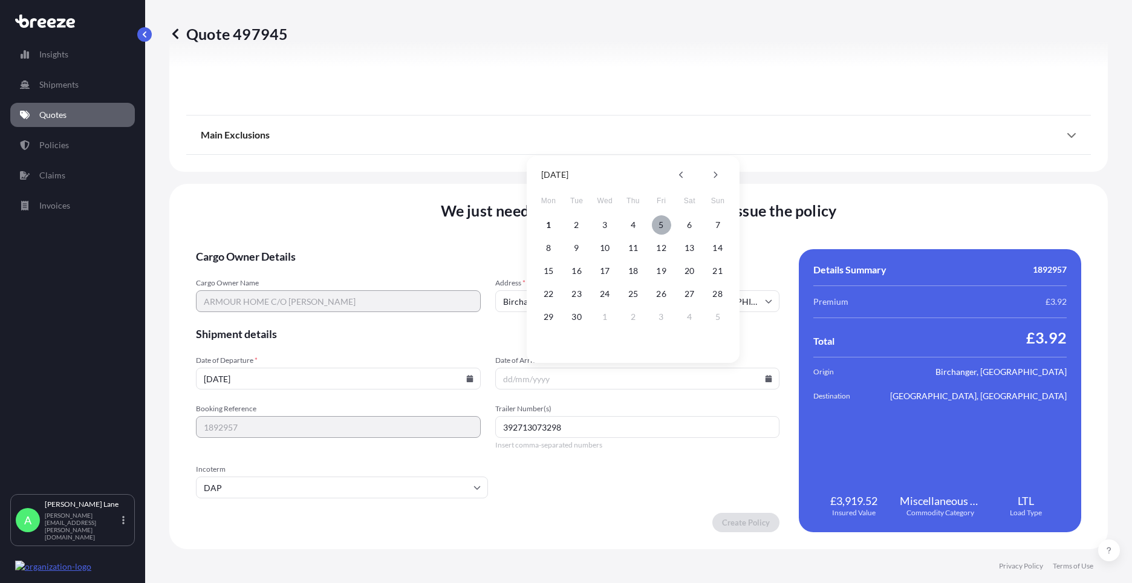
click at [662, 226] on button "5" at bounding box center [661, 224] width 19 height 19
type input "[DATE]"
